Goal: Transaction & Acquisition: Purchase product/service

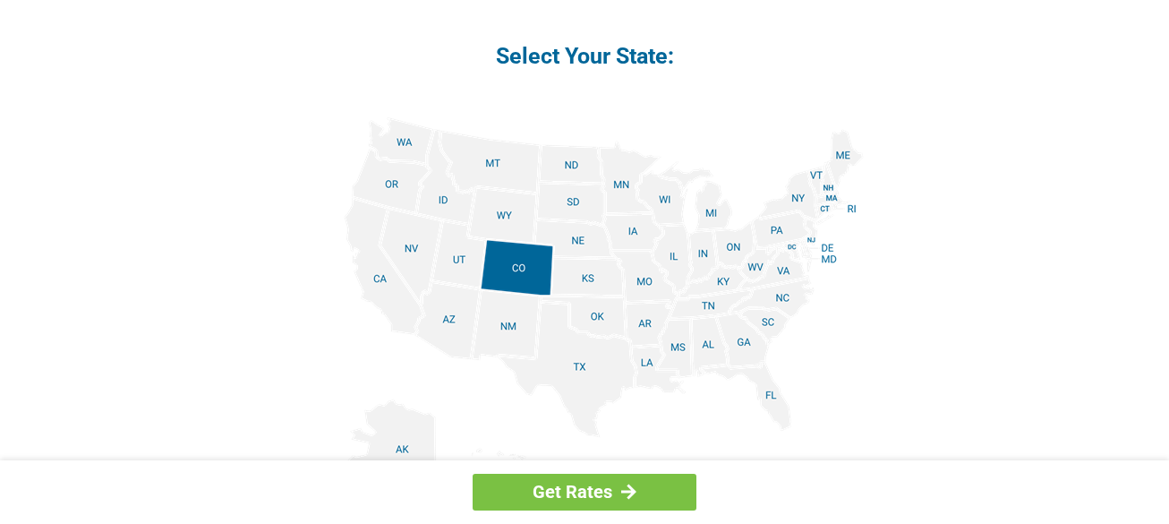
scroll to position [2150, 0]
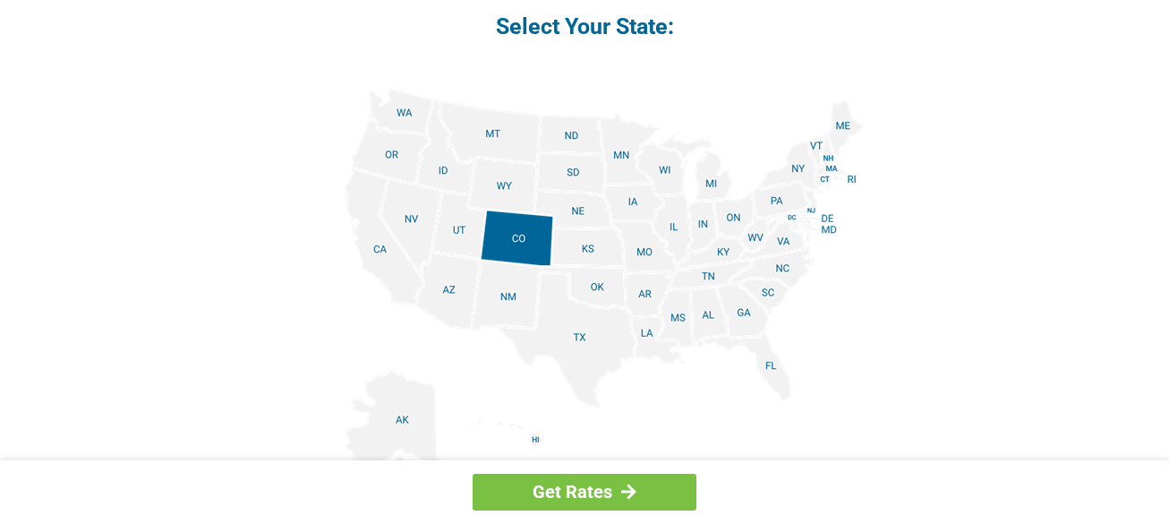
click at [724, 245] on img at bounding box center [584, 290] width 559 height 404
click at [723, 244] on img at bounding box center [584, 290] width 559 height 404
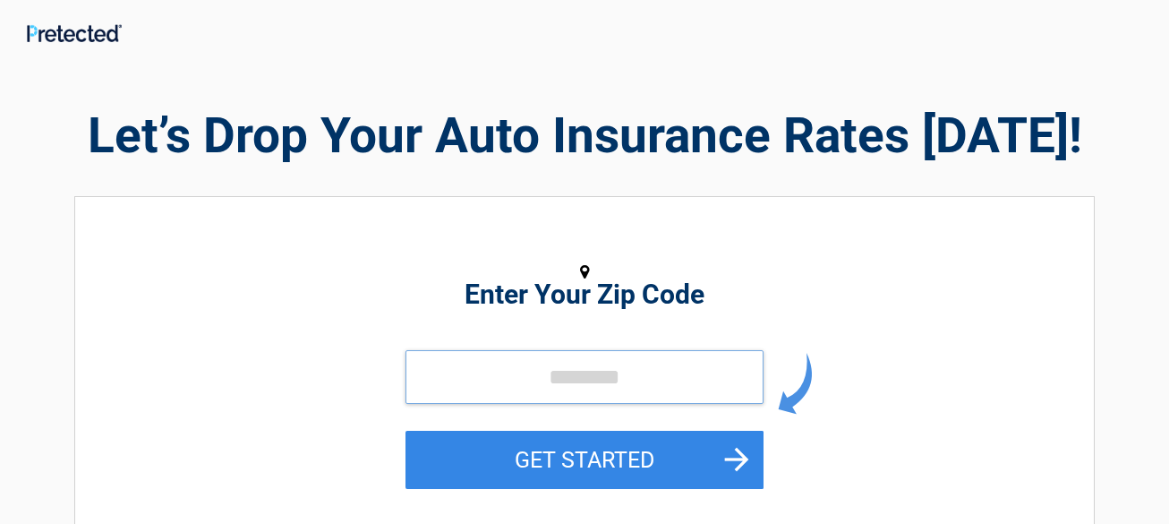
drag, startPoint x: 660, startPoint y: 382, endPoint x: 648, endPoint y: 393, distance: 15.8
click at [648, 393] on input "tel" at bounding box center [585, 377] width 358 height 54
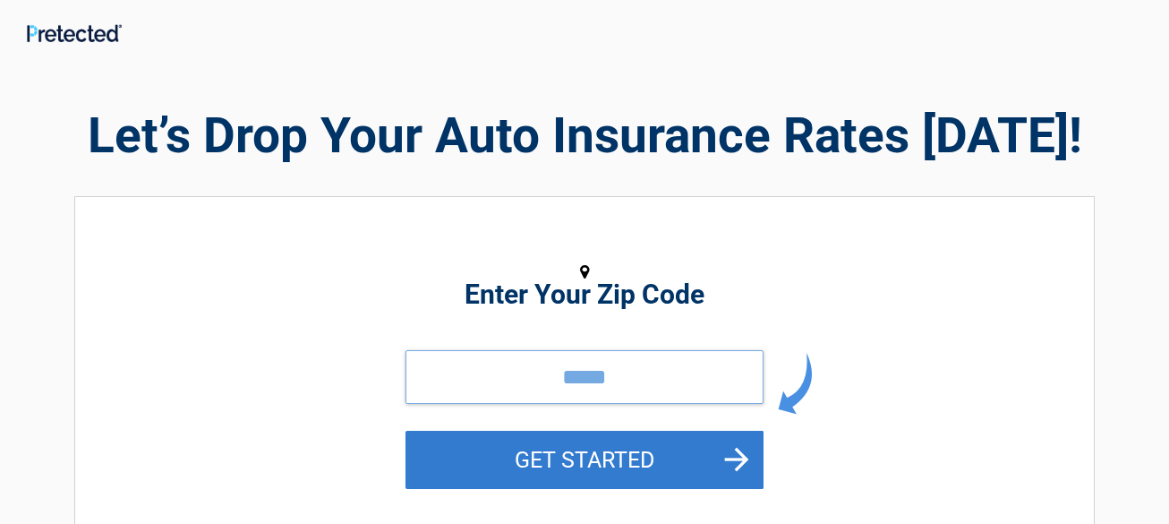
type input "*****"
click at [736, 460] on button "GET STARTED" at bounding box center [585, 460] width 358 height 58
